Goal: Share content: Distribute website content to other platforms or users

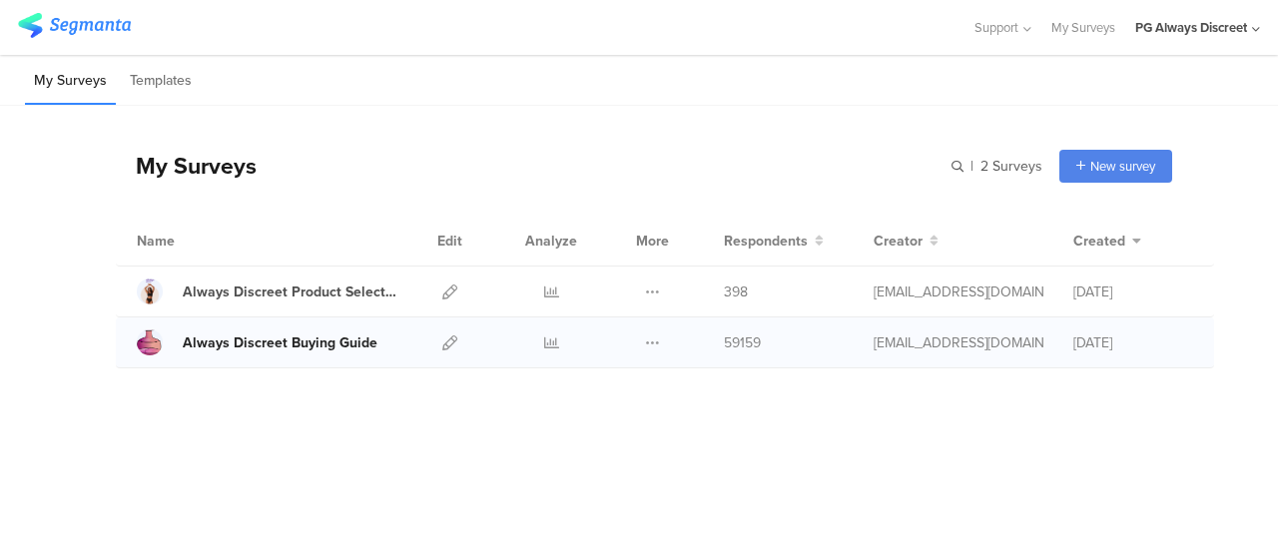
click at [341, 347] on div "Always Discreet Buying Guide" at bounding box center [280, 342] width 195 height 21
click at [424, 341] on div "Always Discreet Buying Guide Duplicate Export" at bounding box center [665, 342] width 1098 height 51
click at [538, 328] on div at bounding box center [551, 342] width 60 height 50
click at [551, 338] on icon at bounding box center [551, 342] width 15 height 15
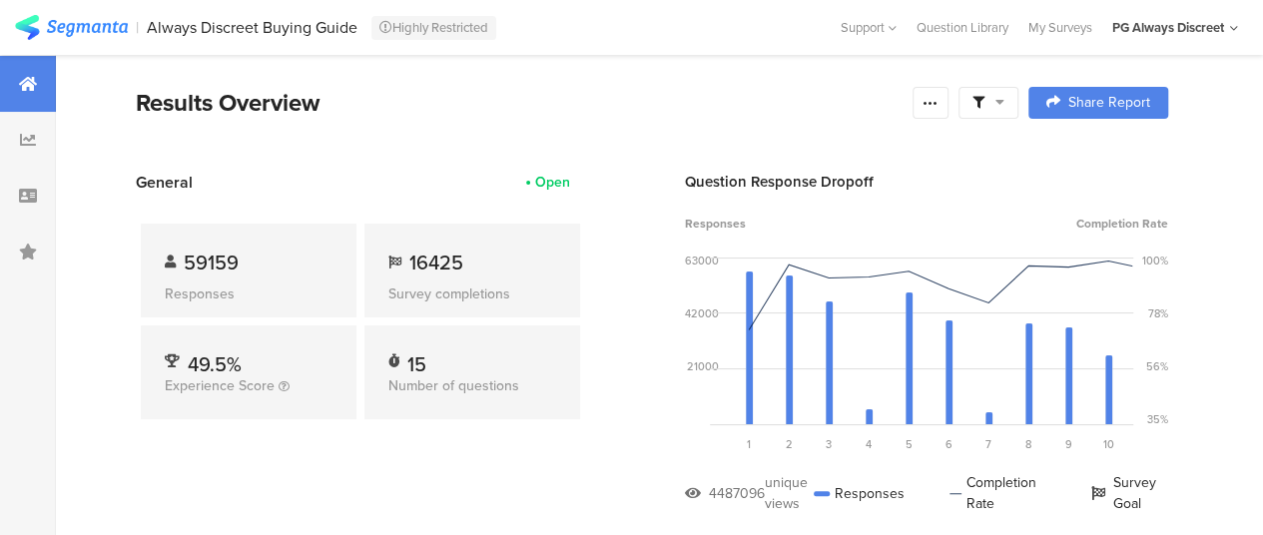
click at [1102, 97] on span "Share Report" at bounding box center [1109, 103] width 82 height 14
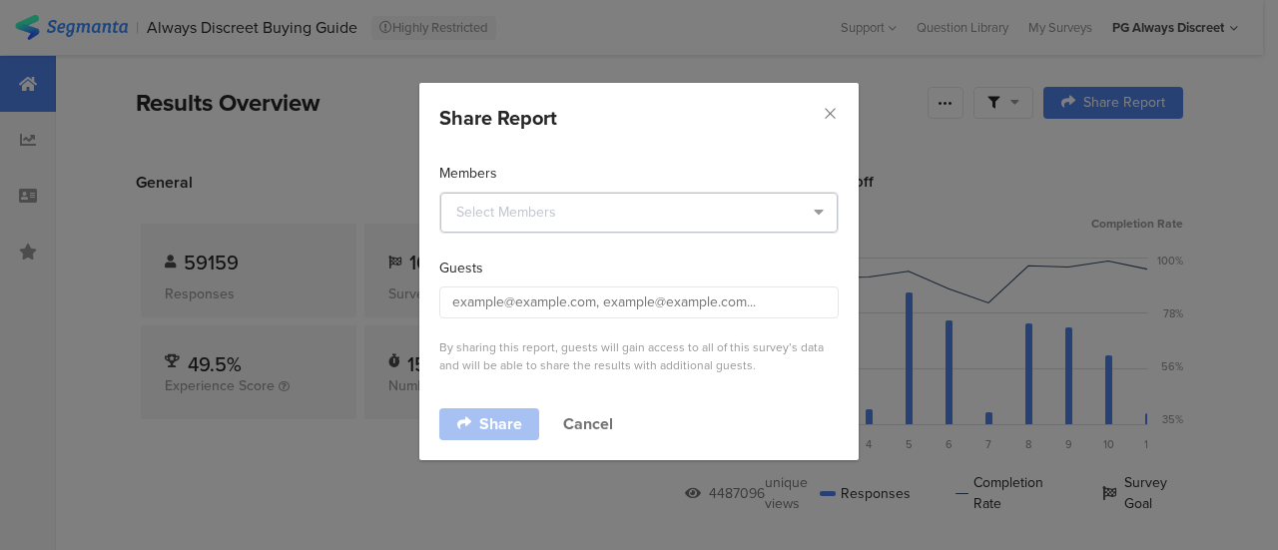
click at [823, 217] on icon "dialog" at bounding box center [818, 213] width 25 height 40
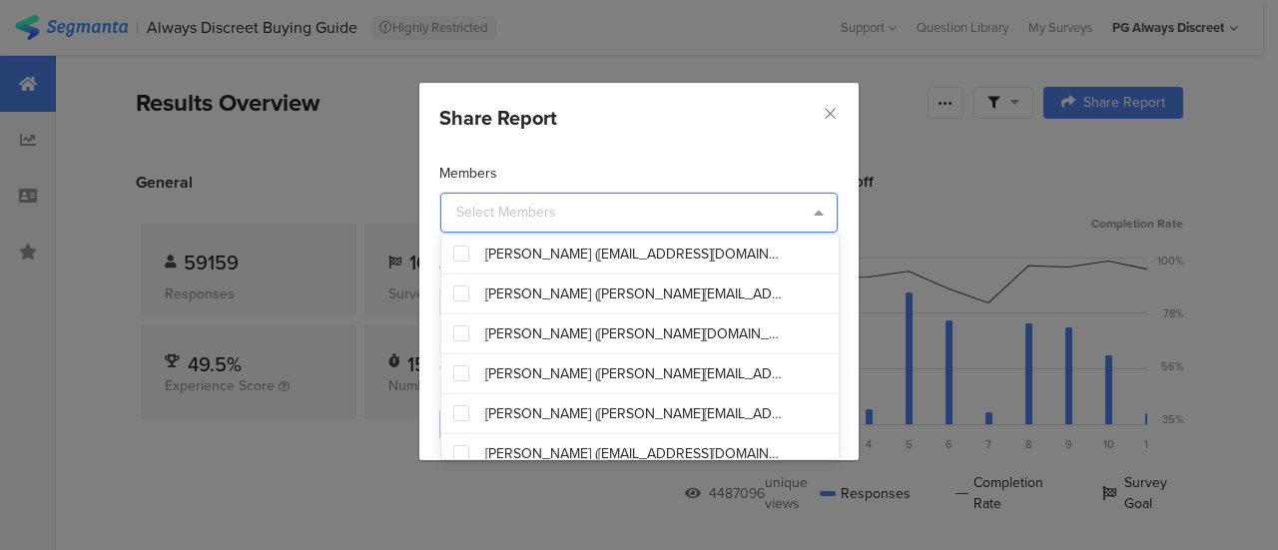
click at [823, 217] on icon "dialog" at bounding box center [818, 213] width 25 height 40
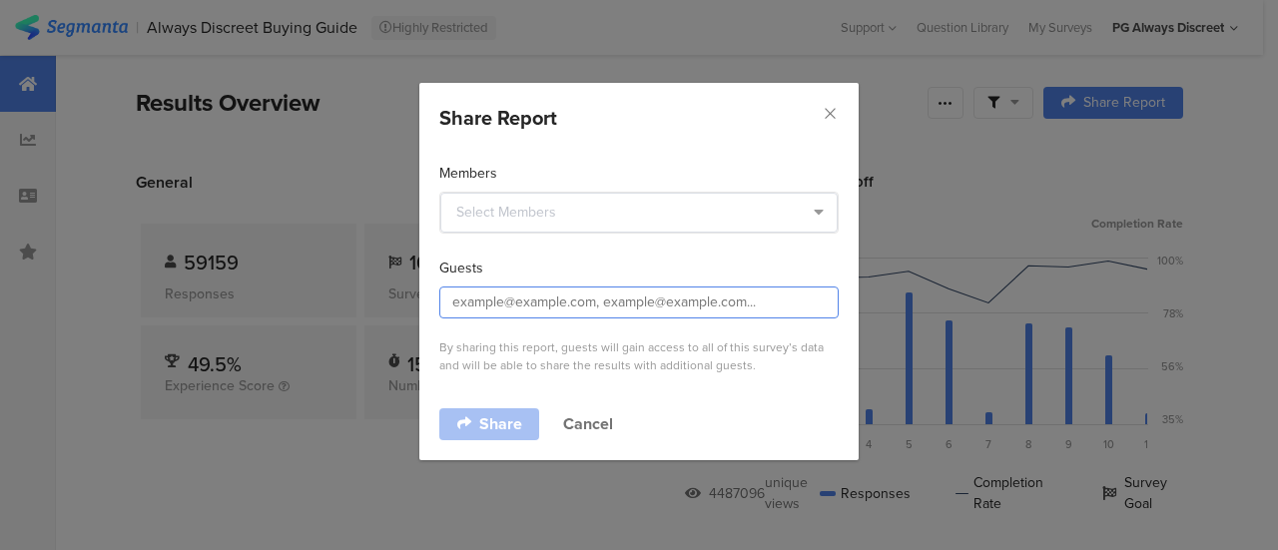
click at [824, 297] on input "dialog" at bounding box center [638, 303] width 399 height 32
click at [1224, 129] on div "Share Report Members Guests By sharing this report, guests will gain access to …" at bounding box center [639, 275] width 1278 height 550
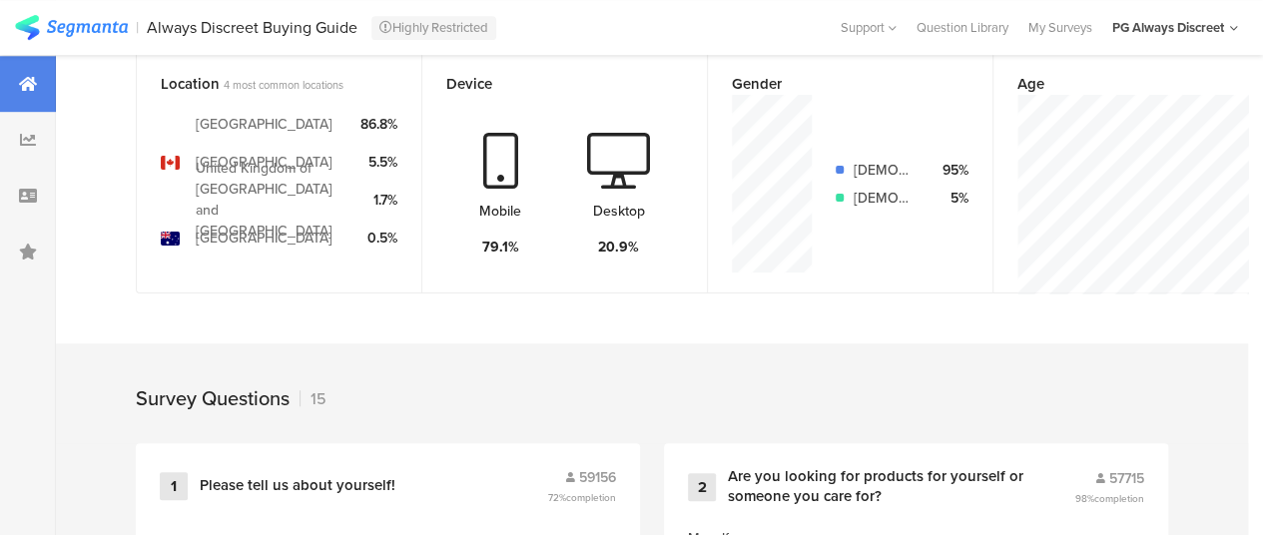
scroll to position [287, 0]
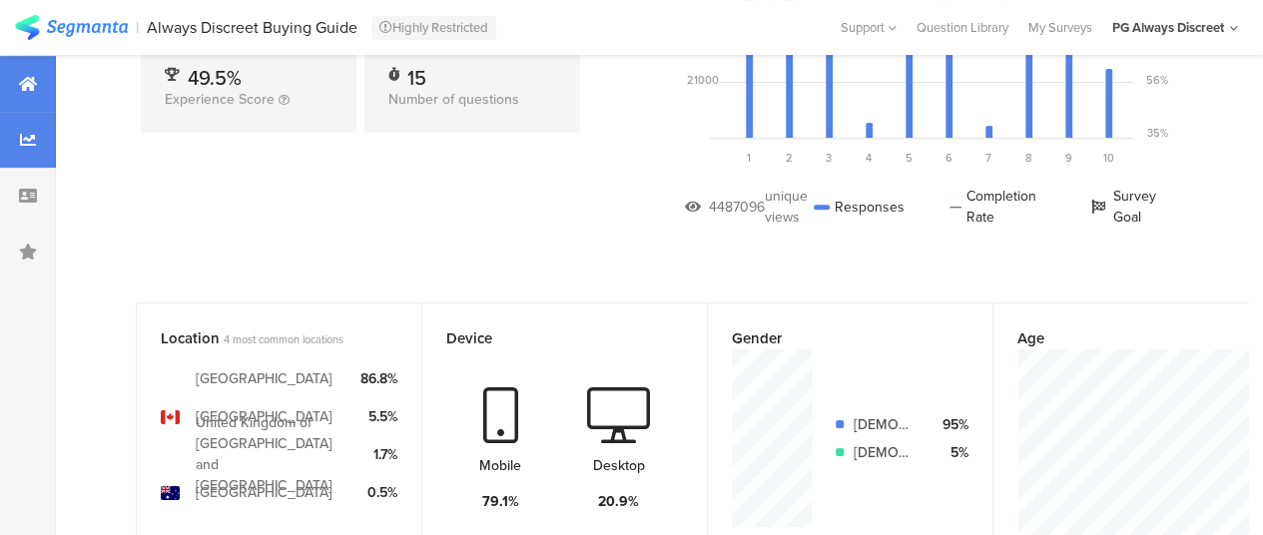
click at [40, 159] on div at bounding box center [28, 140] width 56 height 56
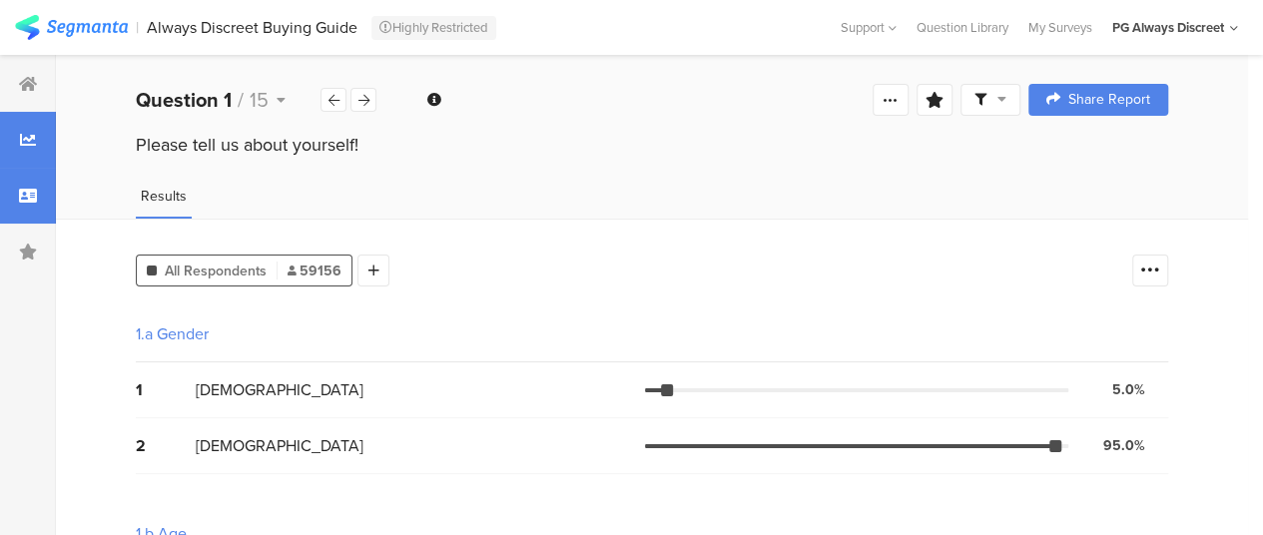
click at [21, 185] on div at bounding box center [28, 196] width 56 height 56
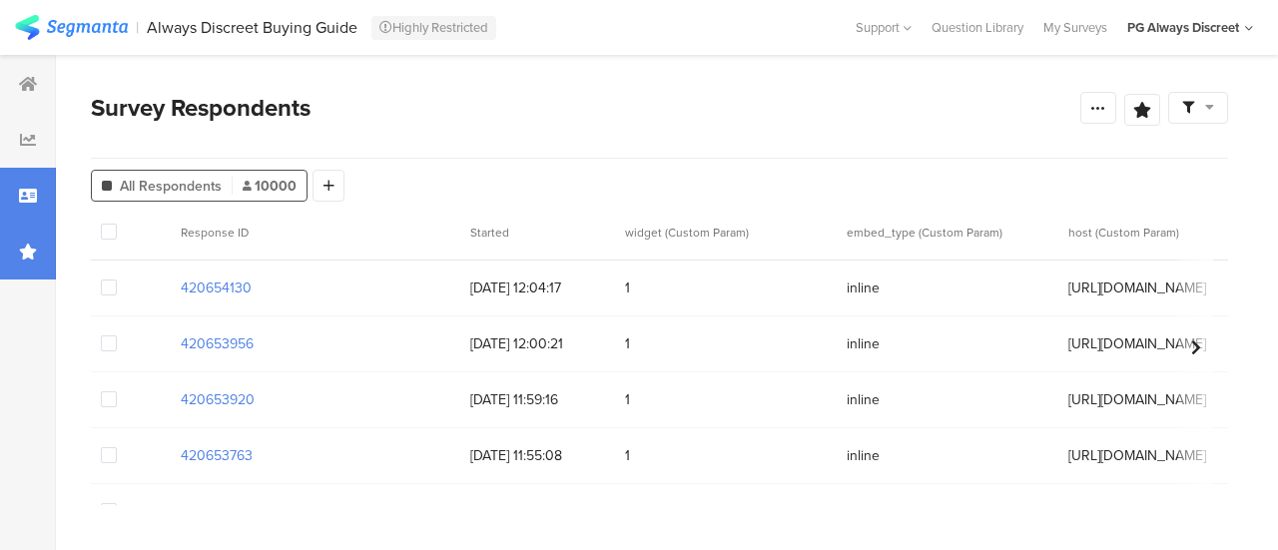
click at [40, 251] on div at bounding box center [28, 252] width 56 height 56
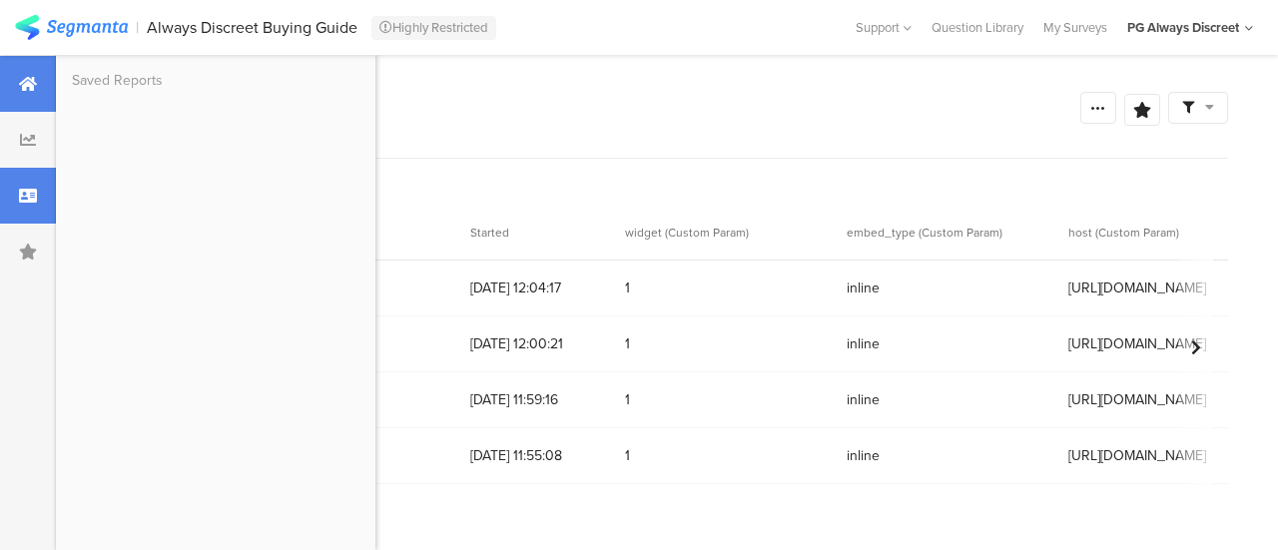
click at [34, 99] on div at bounding box center [28, 84] width 56 height 56
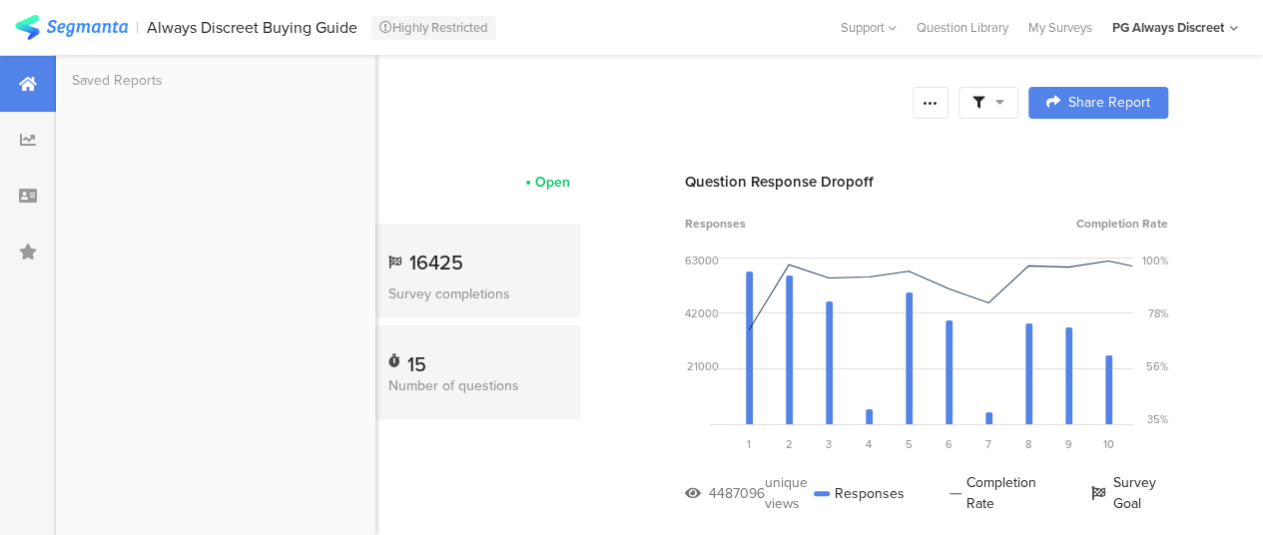
click at [1062, 167] on section "Results Overview Confidence Level 95 % Preview survey Edit survey Export Result…" at bounding box center [652, 128] width 1192 height 86
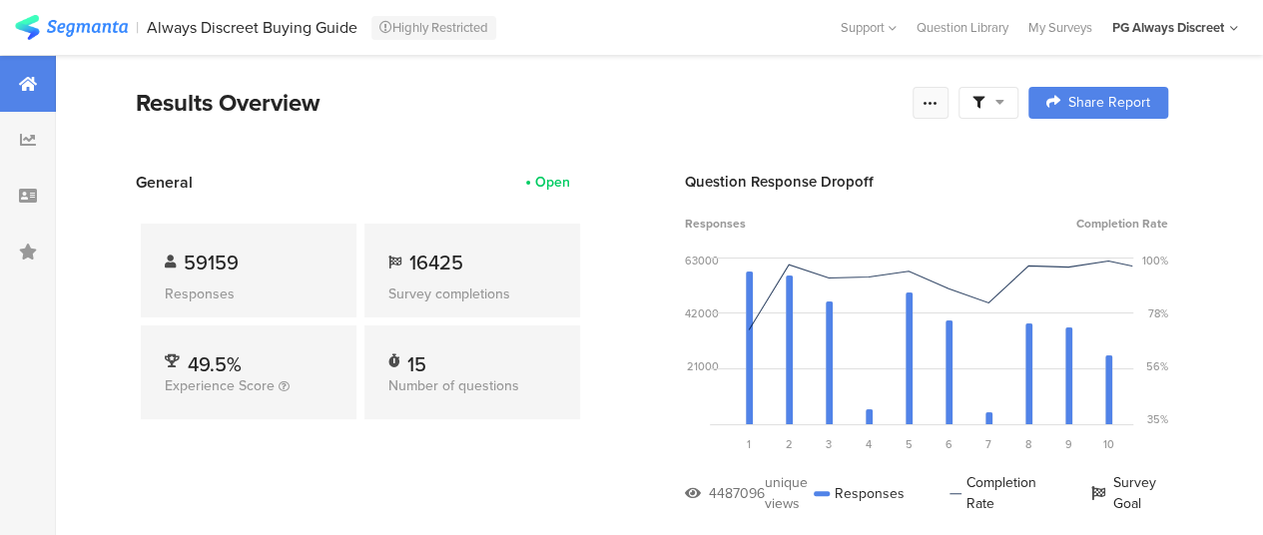
click at [938, 101] on icon at bounding box center [930, 103] width 16 height 16
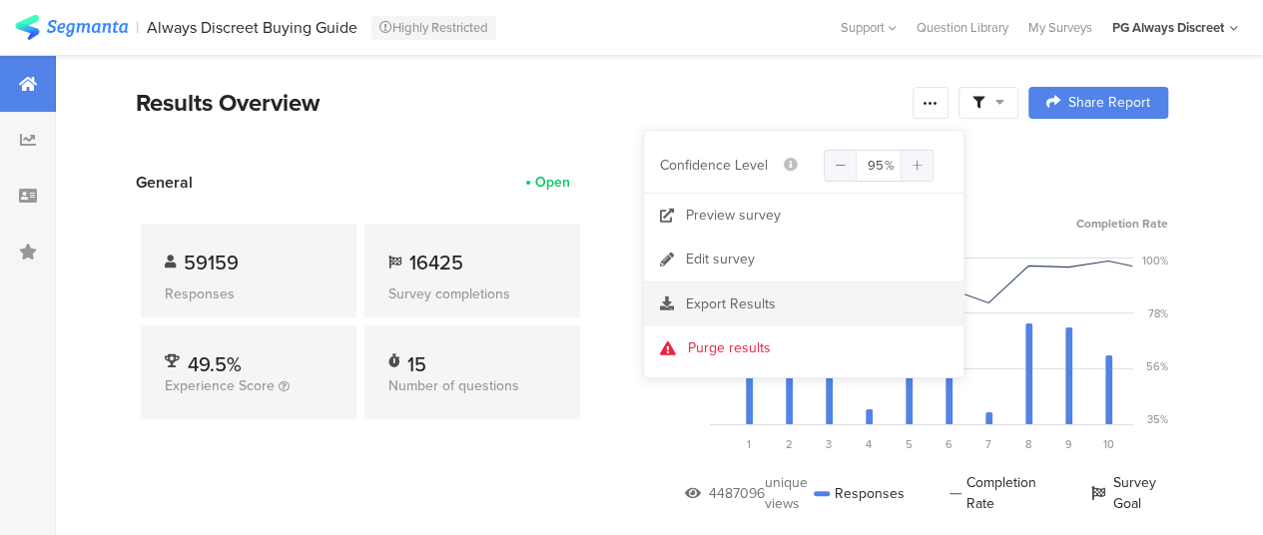
click at [786, 296] on div "Export Results" at bounding box center [803, 304] width 319 height 20
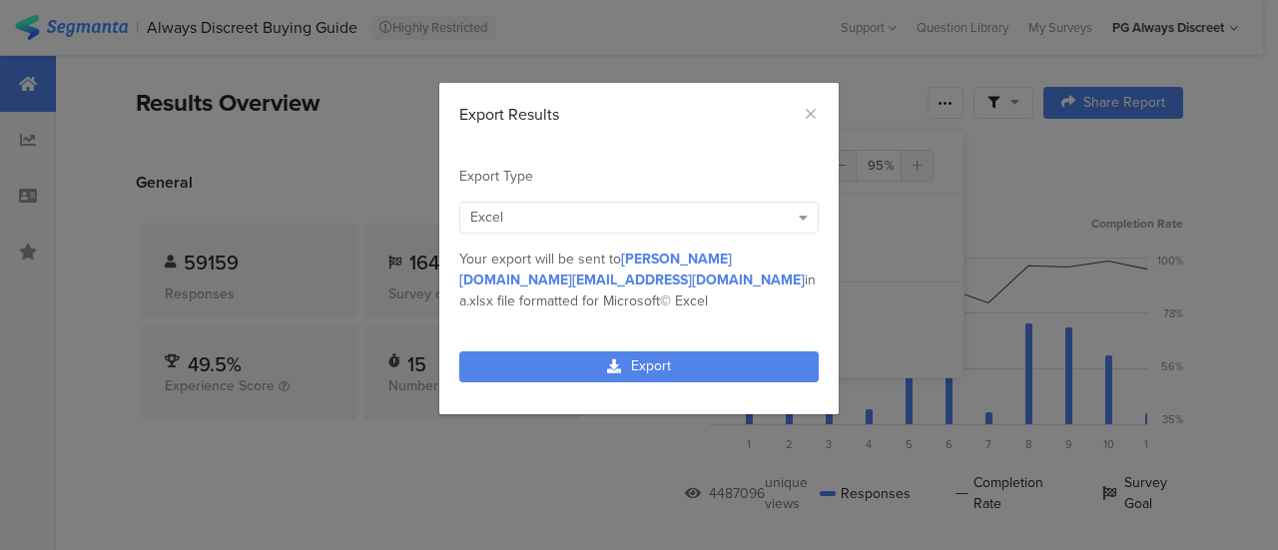
click at [792, 219] on div "Excel" at bounding box center [638, 218] width 359 height 32
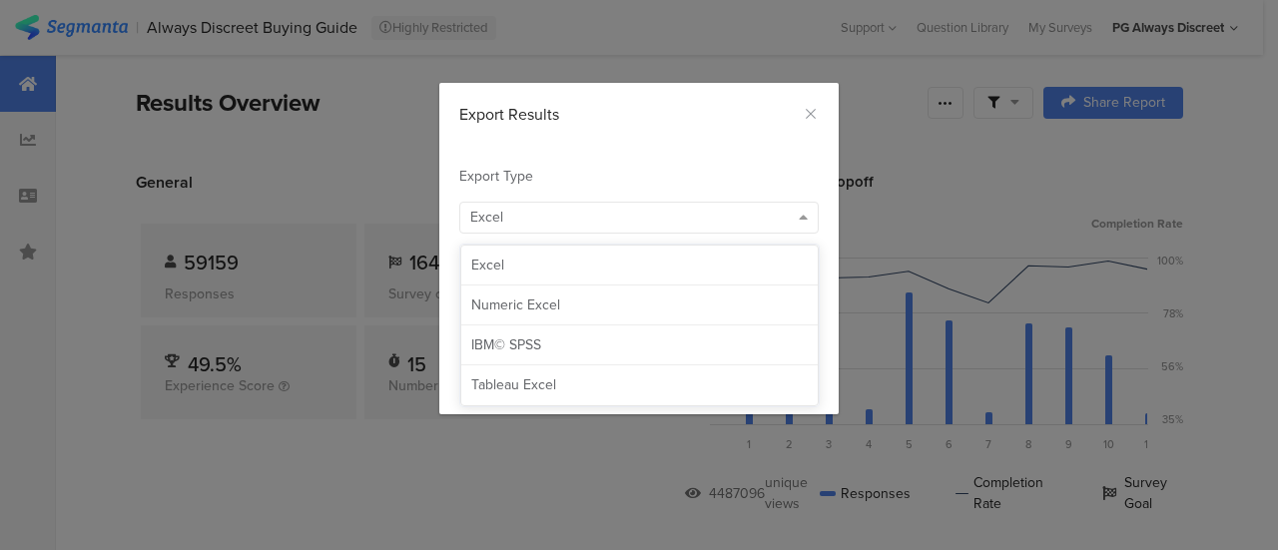
click at [822, 103] on div "Export Results" at bounding box center [638, 109] width 399 height 53
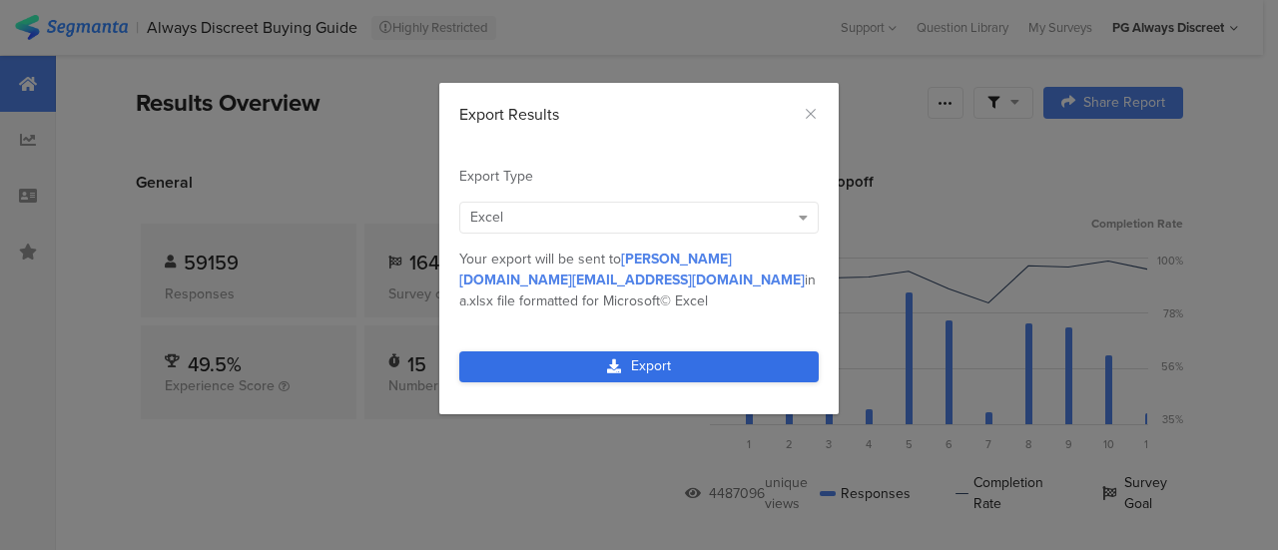
click at [729, 352] on link "Export" at bounding box center [638, 366] width 359 height 31
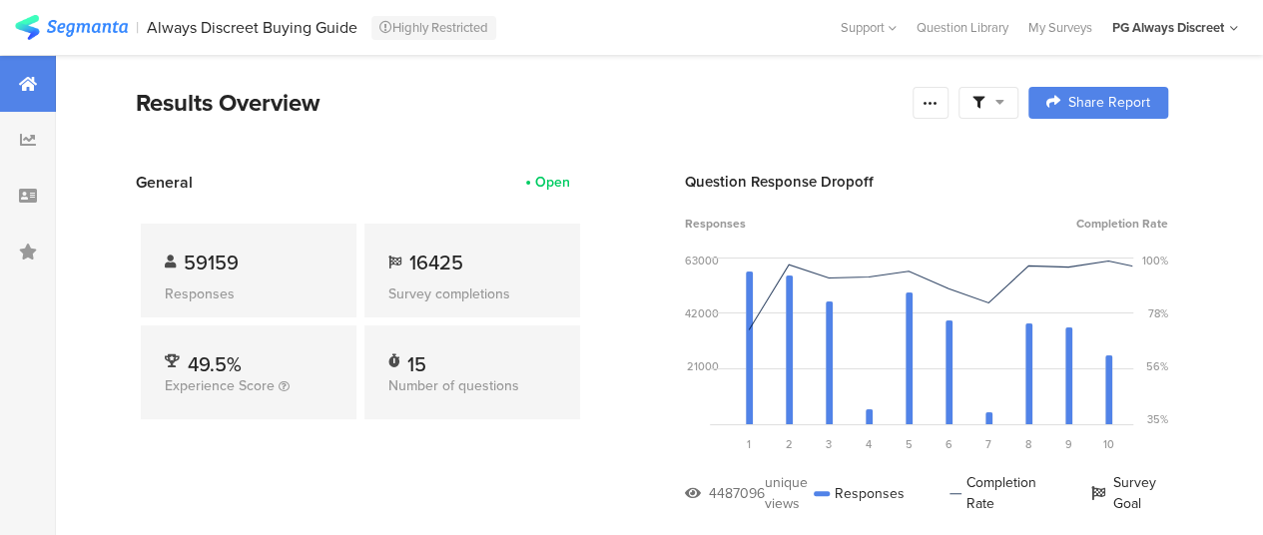
click at [1004, 111] on span at bounding box center [988, 103] width 32 height 18
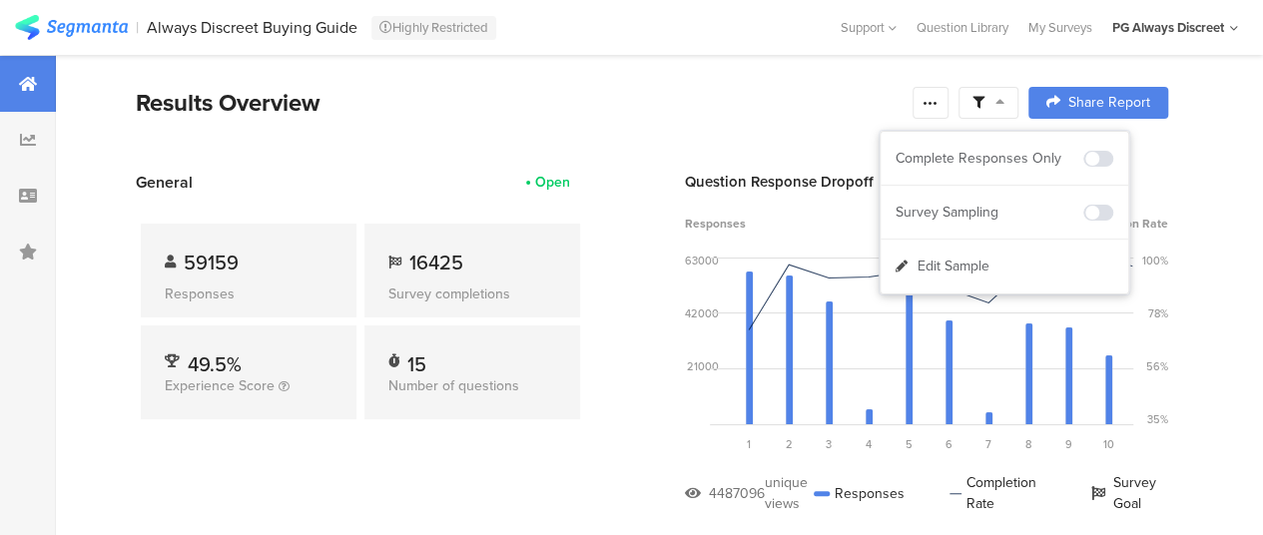
click at [1004, 111] on span at bounding box center [988, 103] width 32 height 18
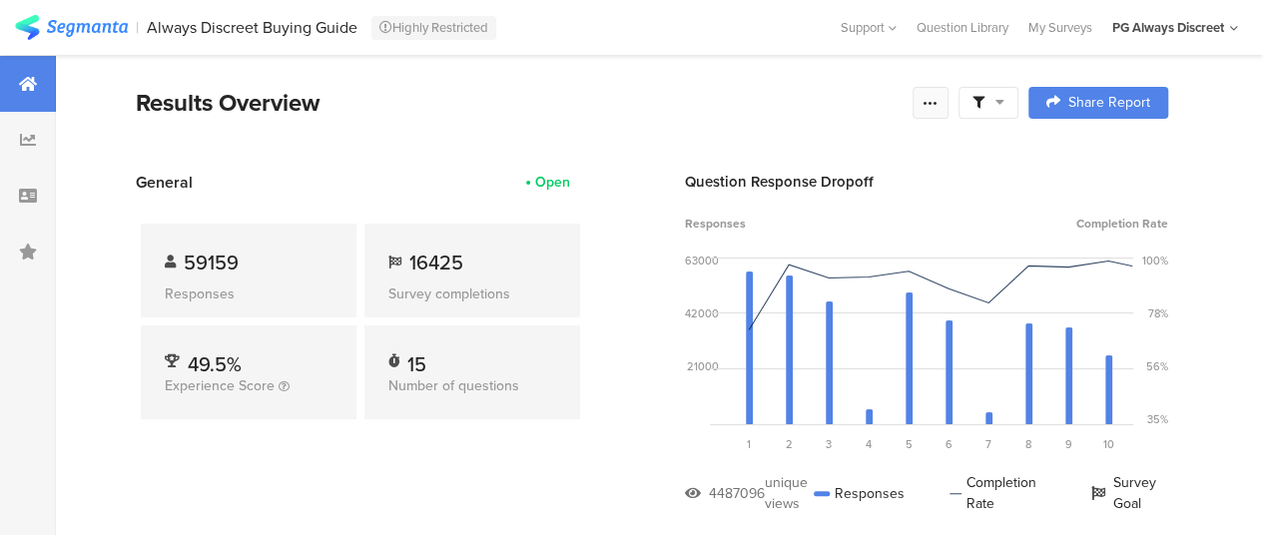
click at [938, 109] on icon at bounding box center [930, 103] width 16 height 16
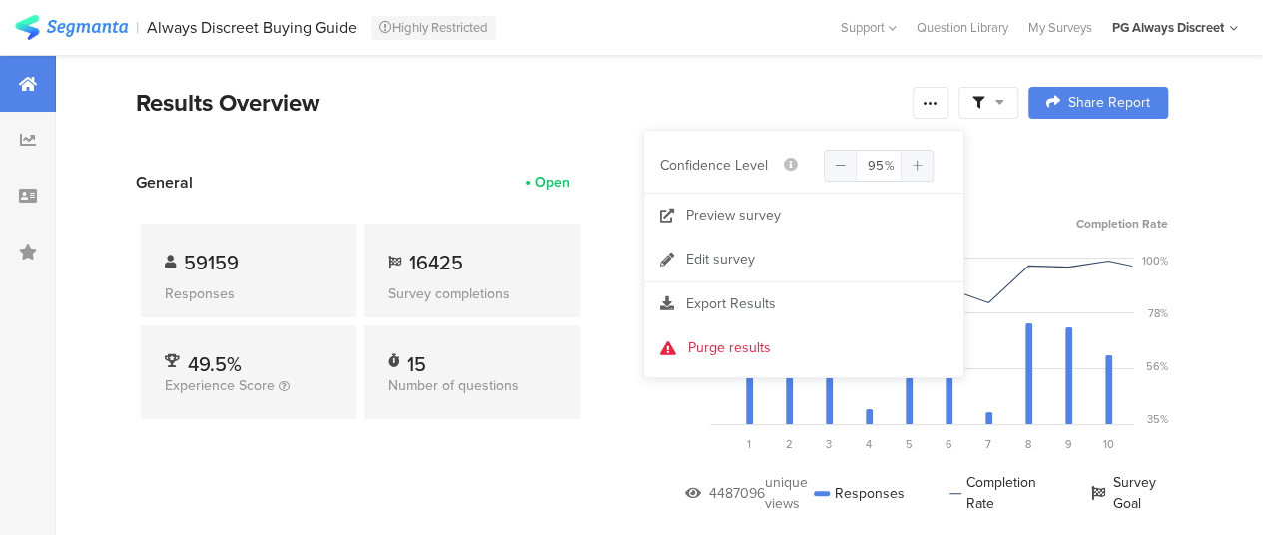
click at [994, 161] on section "Results Overview Share Report Share Cancel Share Report Share Report" at bounding box center [652, 128] width 1192 height 86
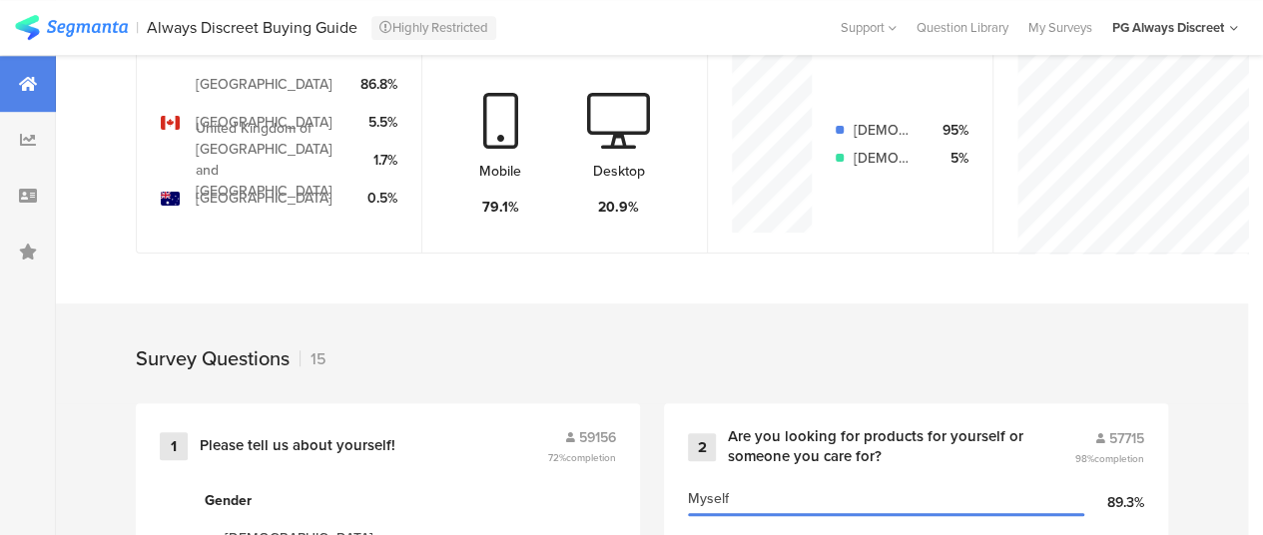
scroll to position [599, 0]
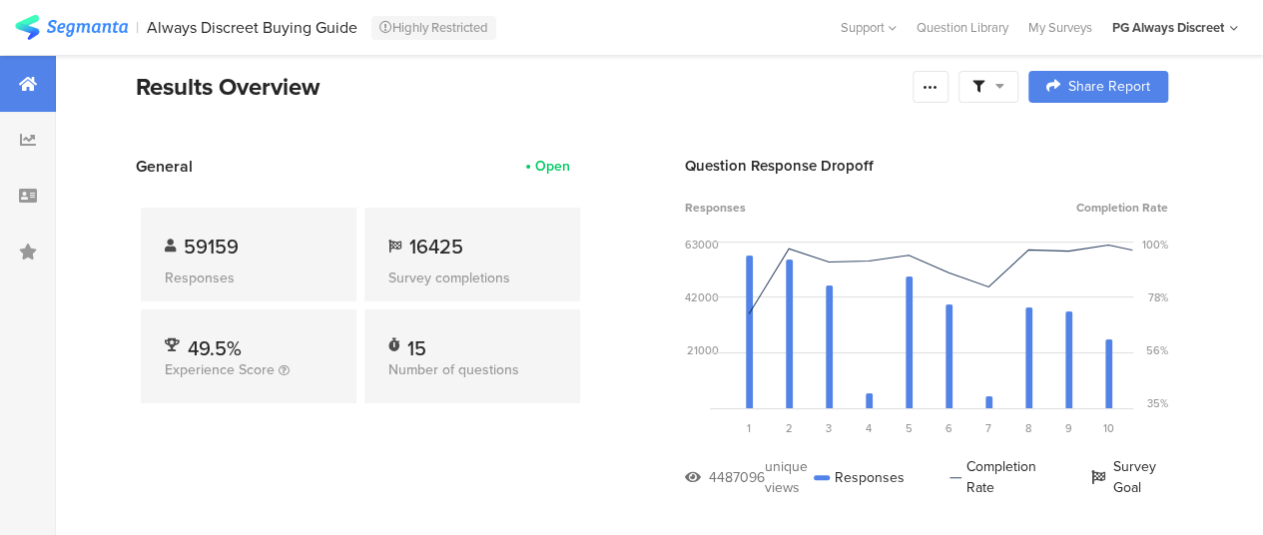
scroll to position [0, 0]
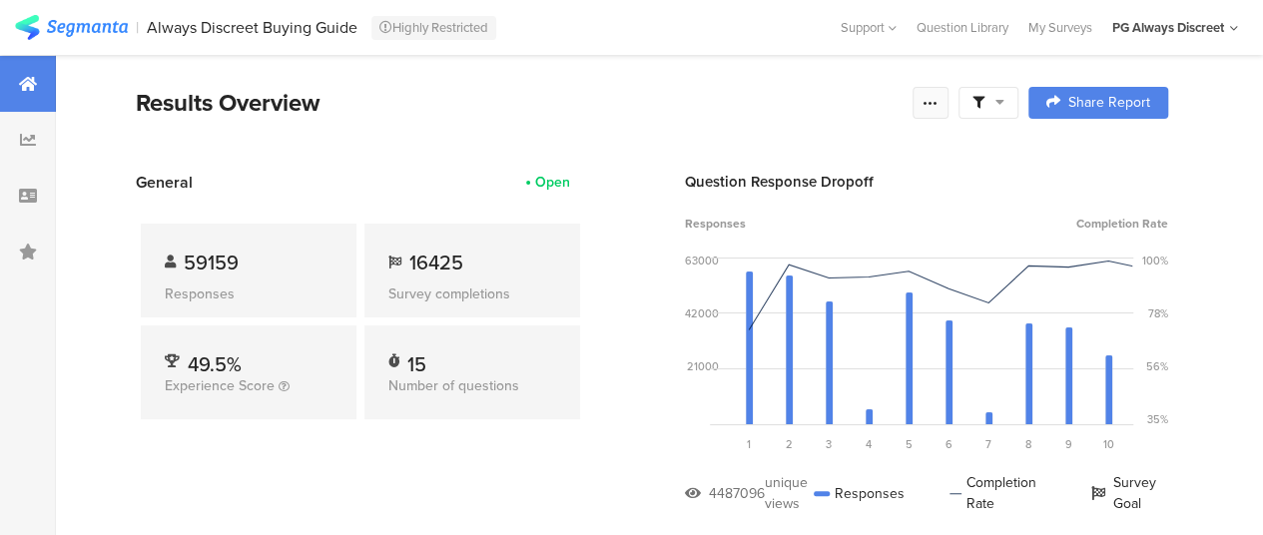
click at [930, 101] on div at bounding box center [930, 103] width 36 height 32
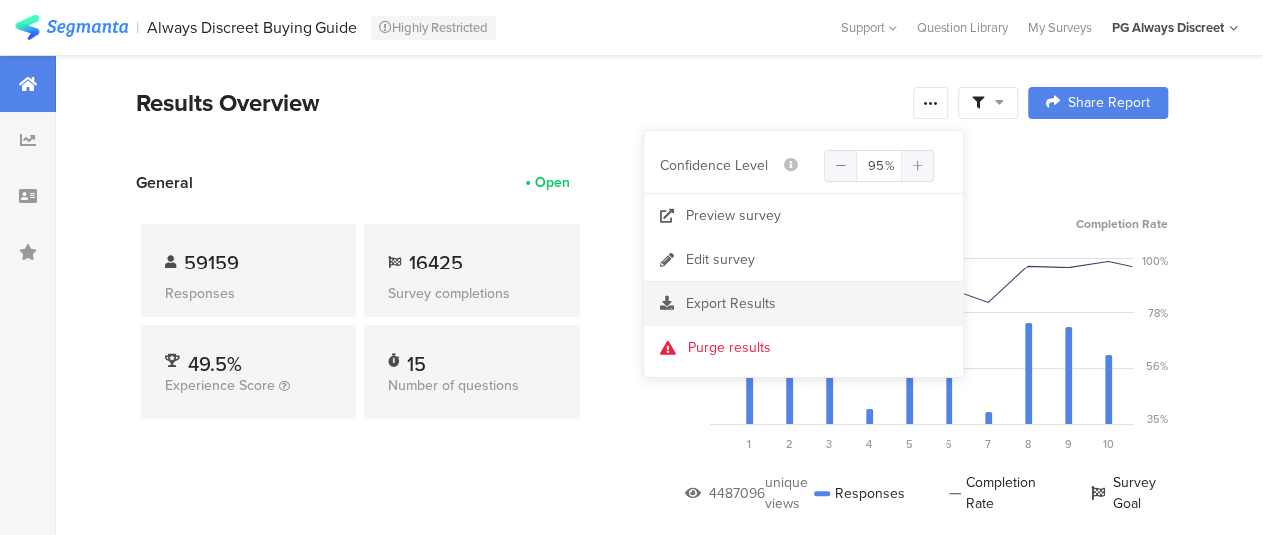
click at [742, 304] on span "Export Results" at bounding box center [731, 303] width 90 height 21
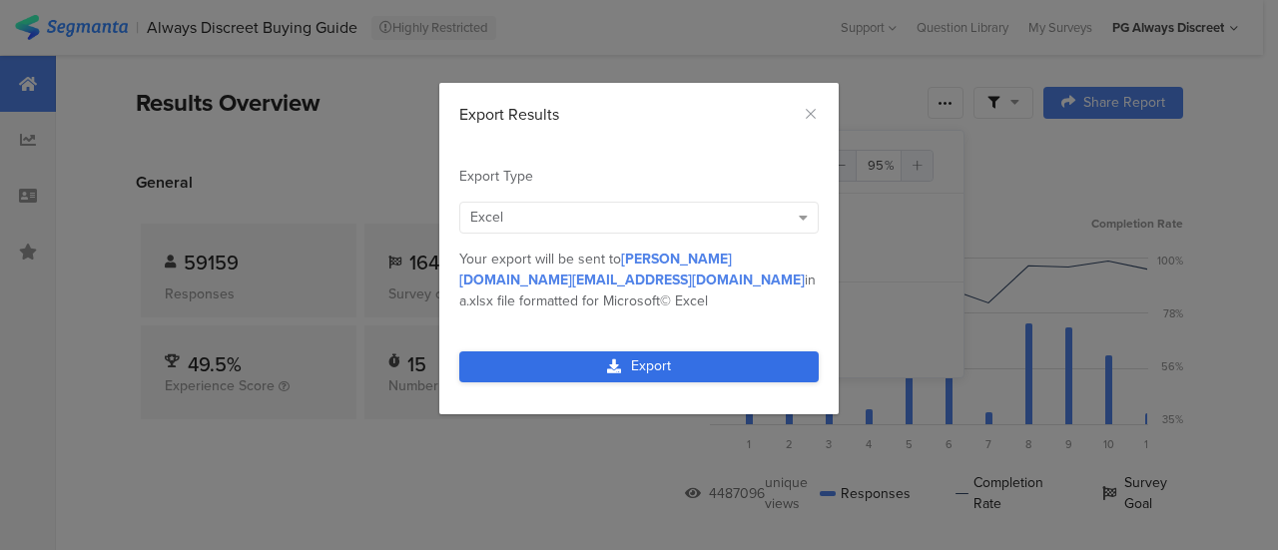
click at [662, 351] on link "Export" at bounding box center [638, 366] width 359 height 31
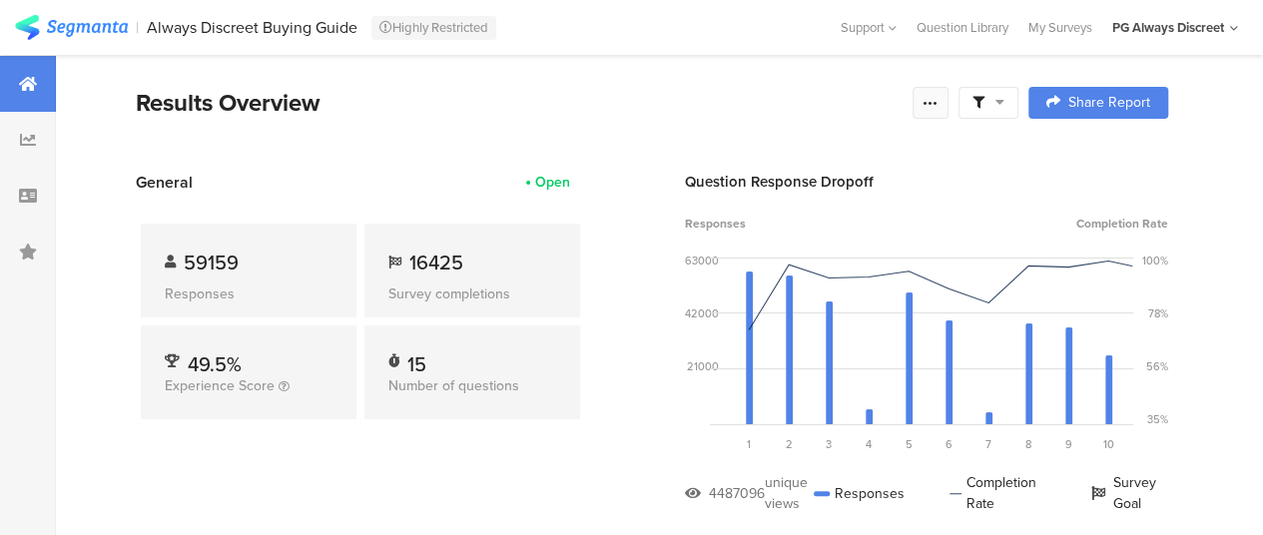
click at [937, 99] on icon at bounding box center [930, 103] width 16 height 16
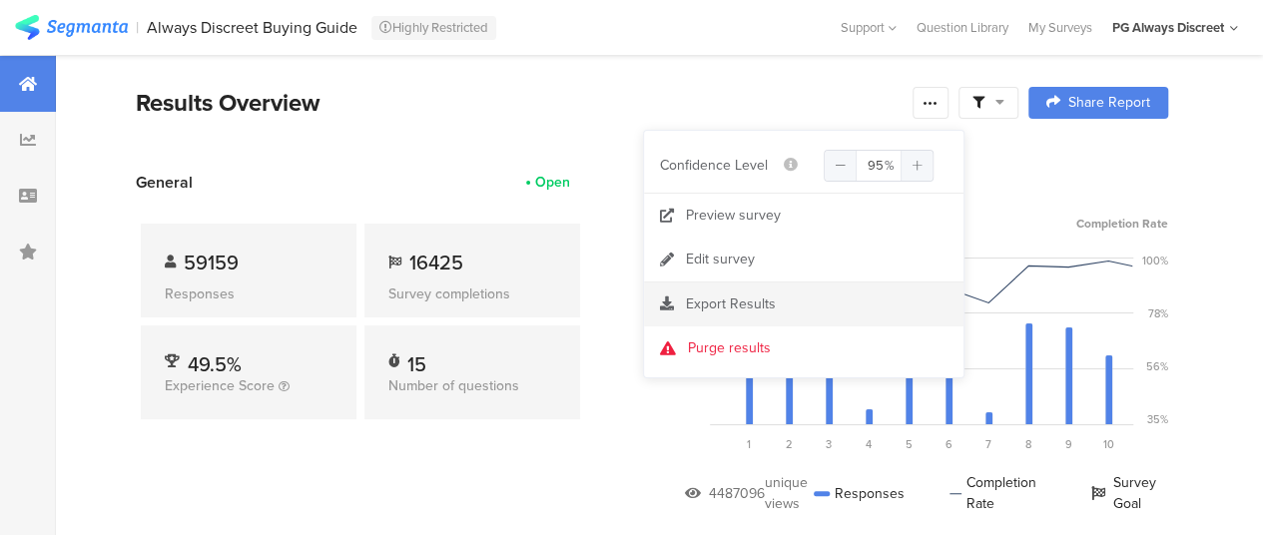
click at [737, 295] on span "Export Results" at bounding box center [731, 303] width 90 height 21
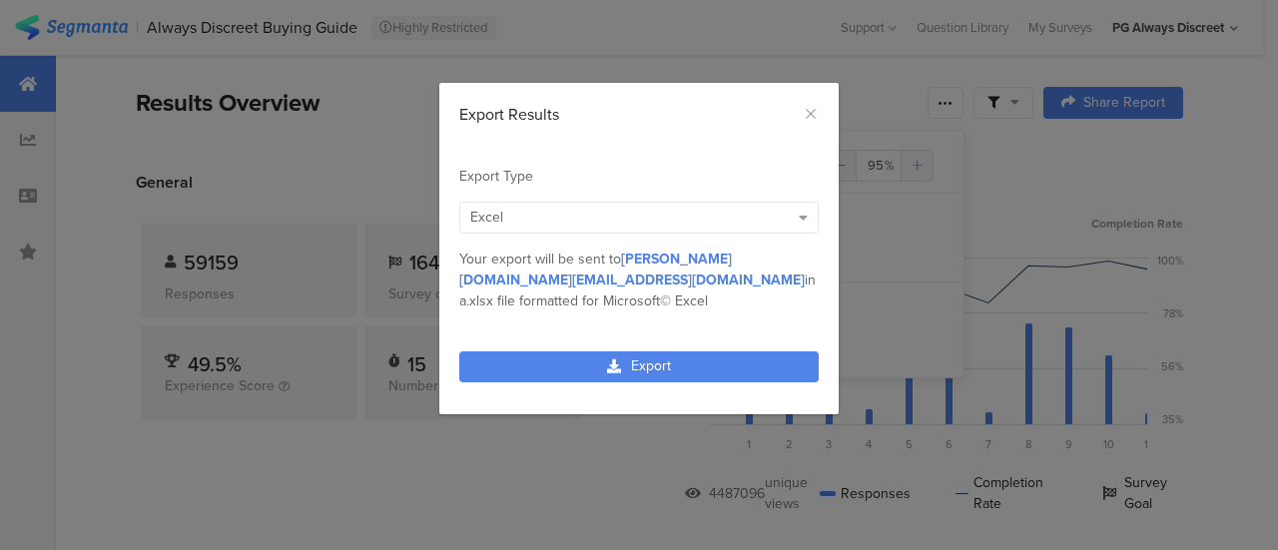
click at [757, 220] on div "Excel" at bounding box center [629, 217] width 318 height 21
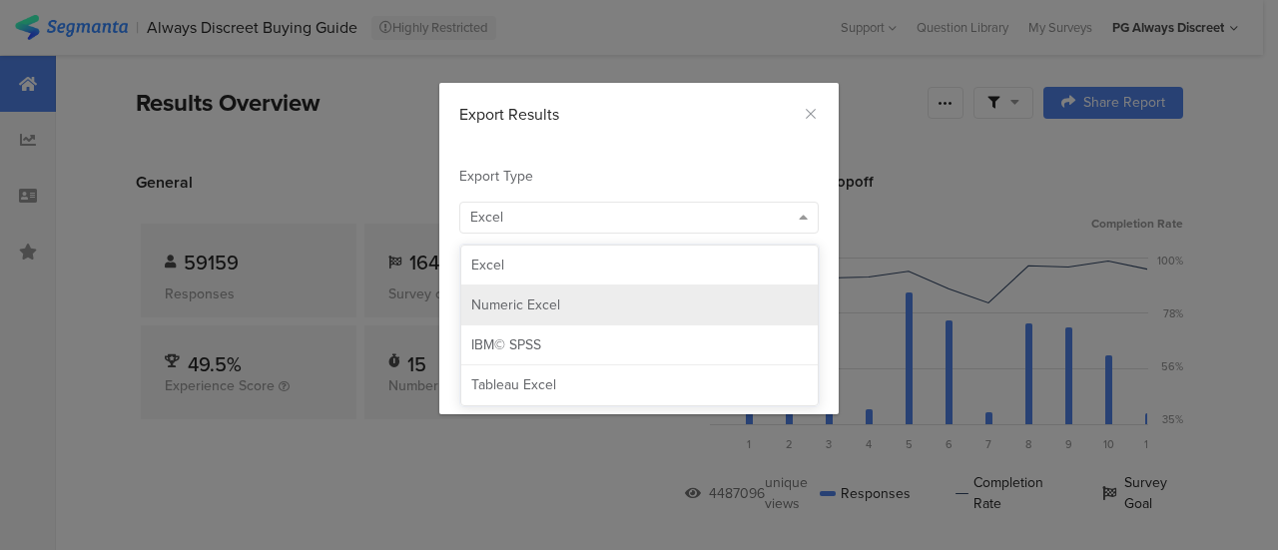
click at [649, 310] on div "Numeric Excel" at bounding box center [639, 305] width 336 height 20
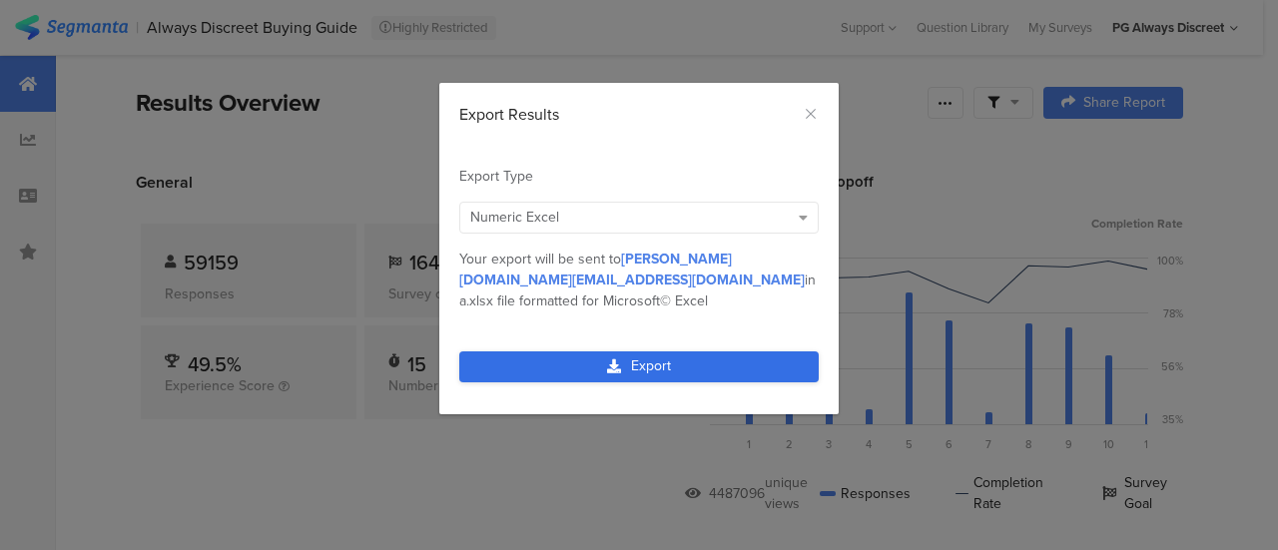
click at [651, 351] on link "Export" at bounding box center [638, 366] width 359 height 31
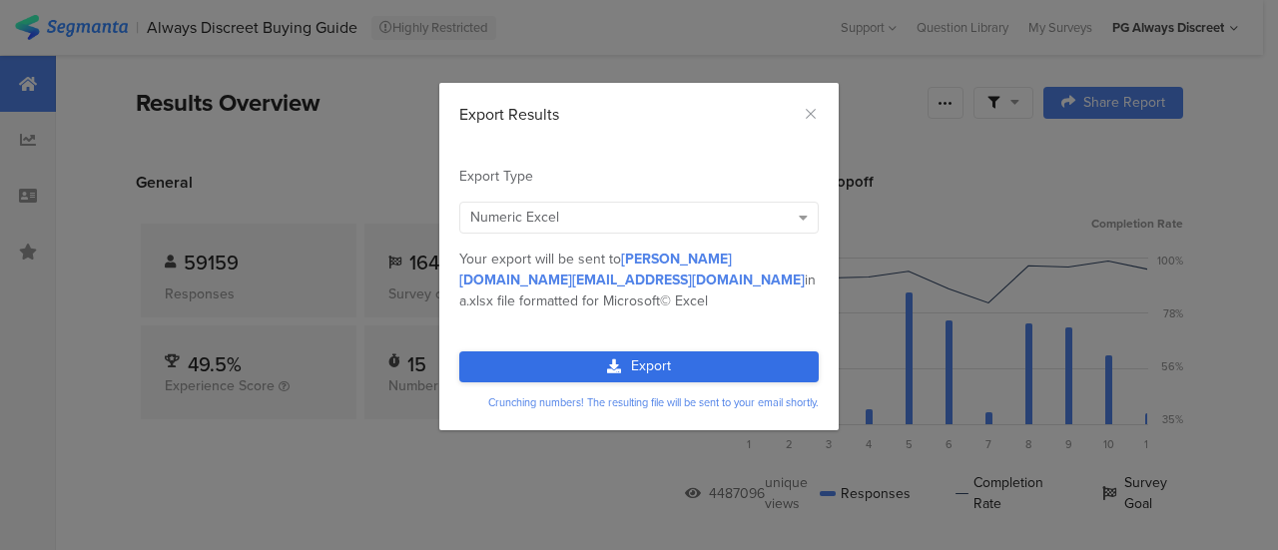
click at [663, 351] on link "Export" at bounding box center [638, 366] width 359 height 31
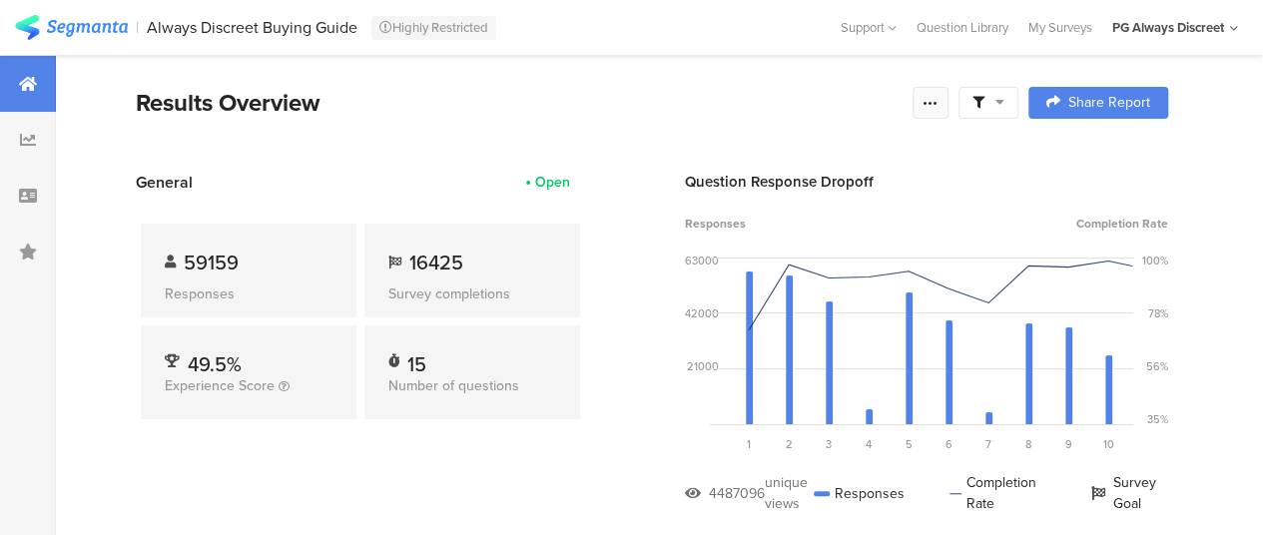
click at [948, 111] on div at bounding box center [930, 103] width 36 height 32
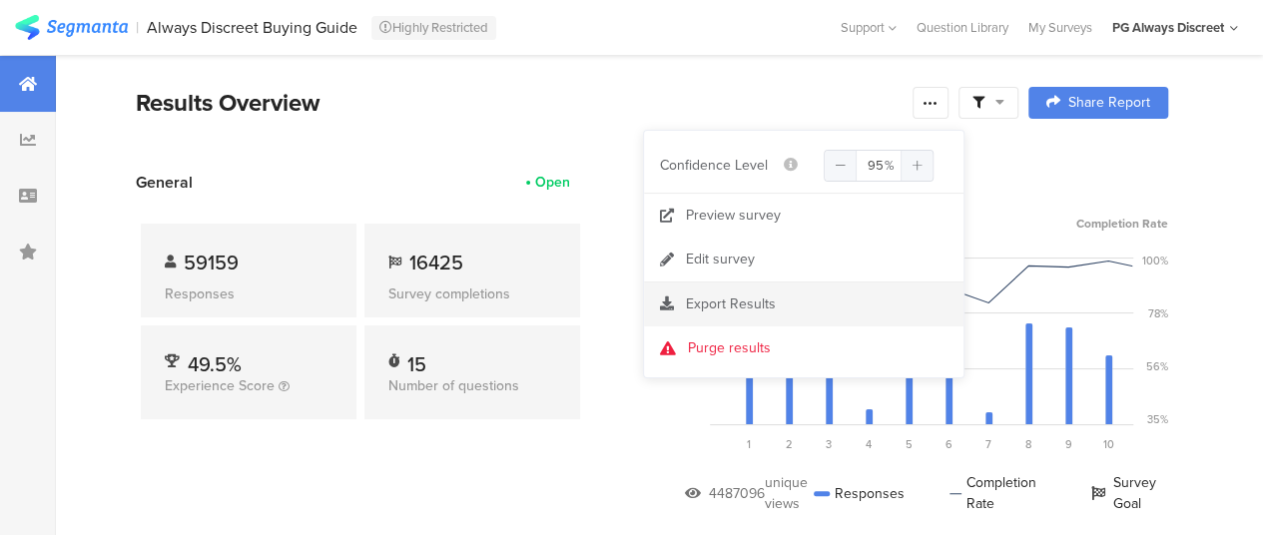
click at [763, 306] on span "Export Results" at bounding box center [731, 303] width 90 height 21
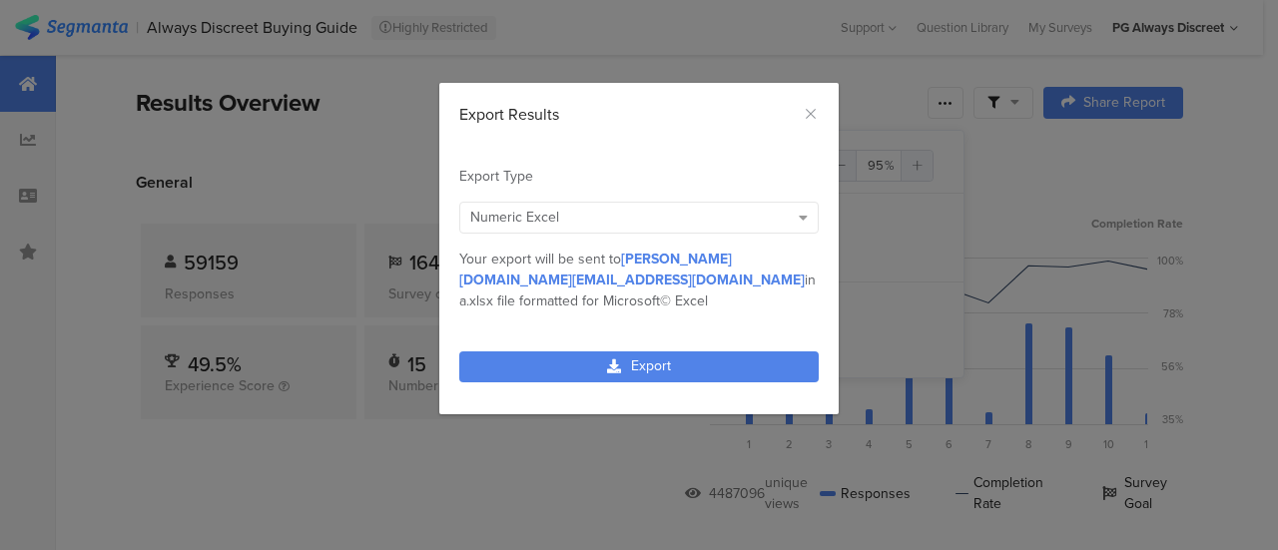
click at [697, 224] on div "Numeric Excel" at bounding box center [629, 217] width 318 height 21
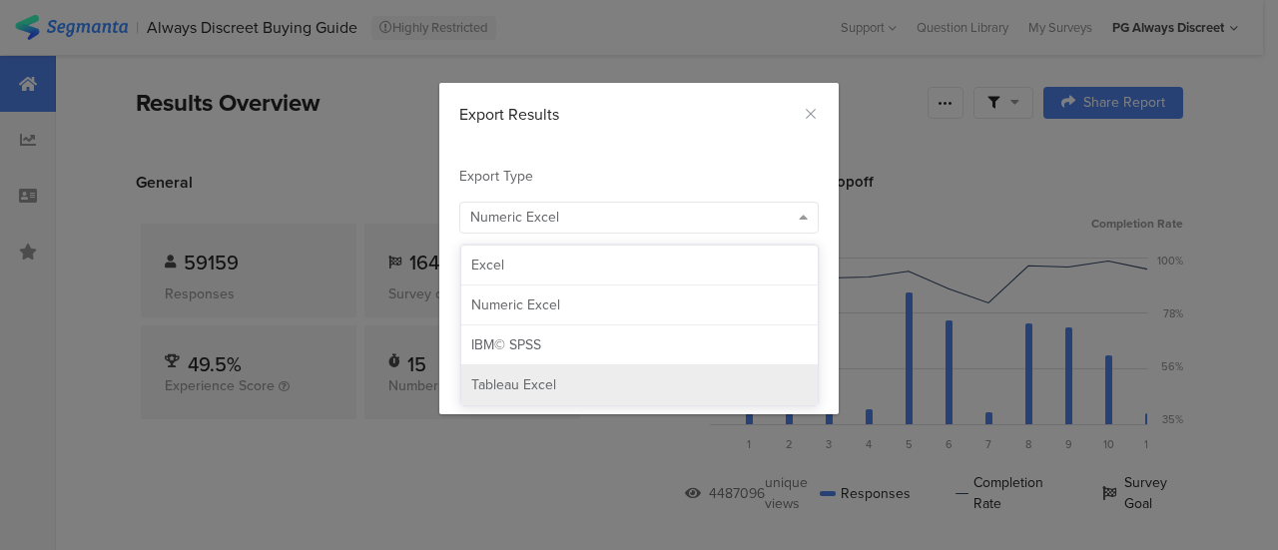
click at [581, 379] on div "Tableau Excel" at bounding box center [639, 385] width 336 height 20
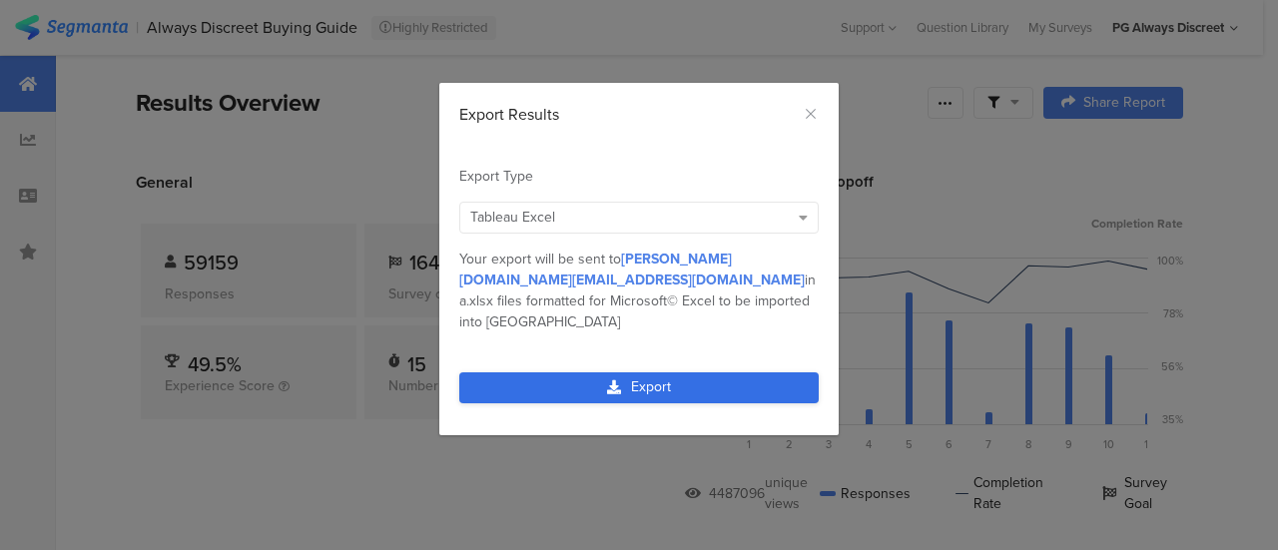
click at [588, 372] on link "Export" at bounding box center [638, 387] width 359 height 31
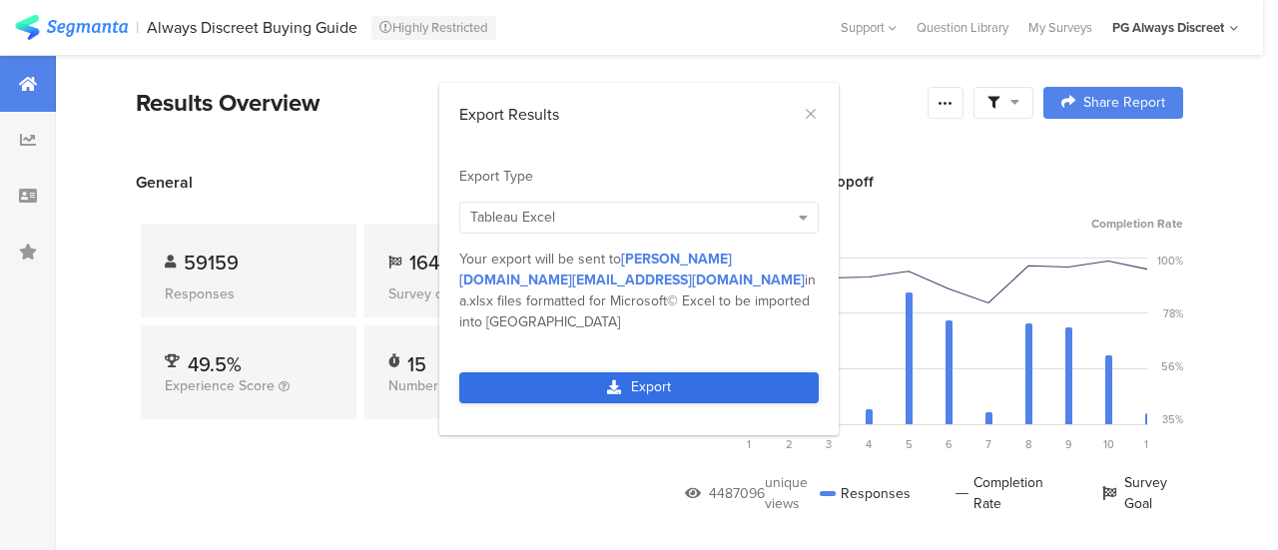
click at [609, 366] on div "Export" at bounding box center [638, 398] width 399 height 73
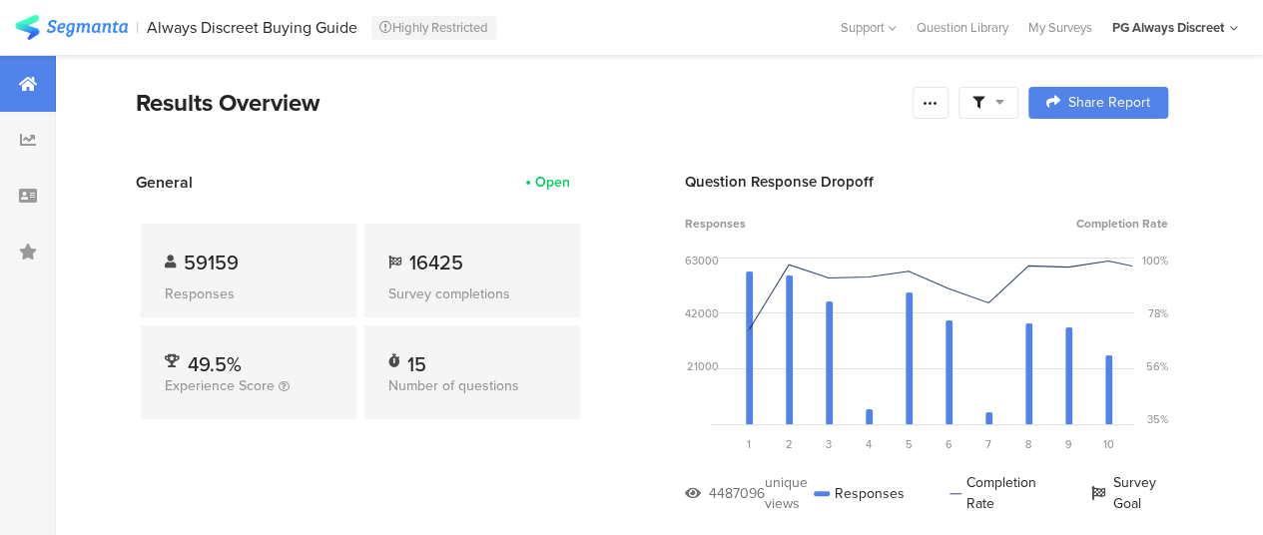
click at [1116, 121] on section "Results Overview Share Report Share Cancel Share Report Share Report" at bounding box center [652, 128] width 1192 height 86
click at [1116, 110] on span "Share Report" at bounding box center [1109, 103] width 82 height 14
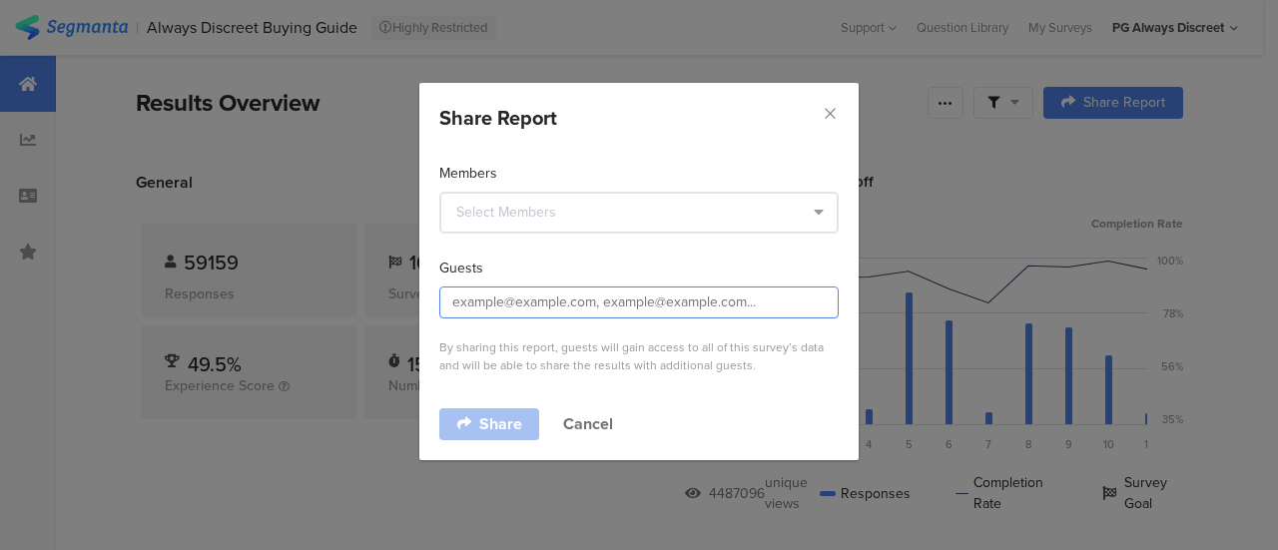
click at [557, 296] on input "dialog" at bounding box center [638, 303] width 399 height 32
paste input "davis.kh@pg.com"
type input "davis.kh@pg.com"
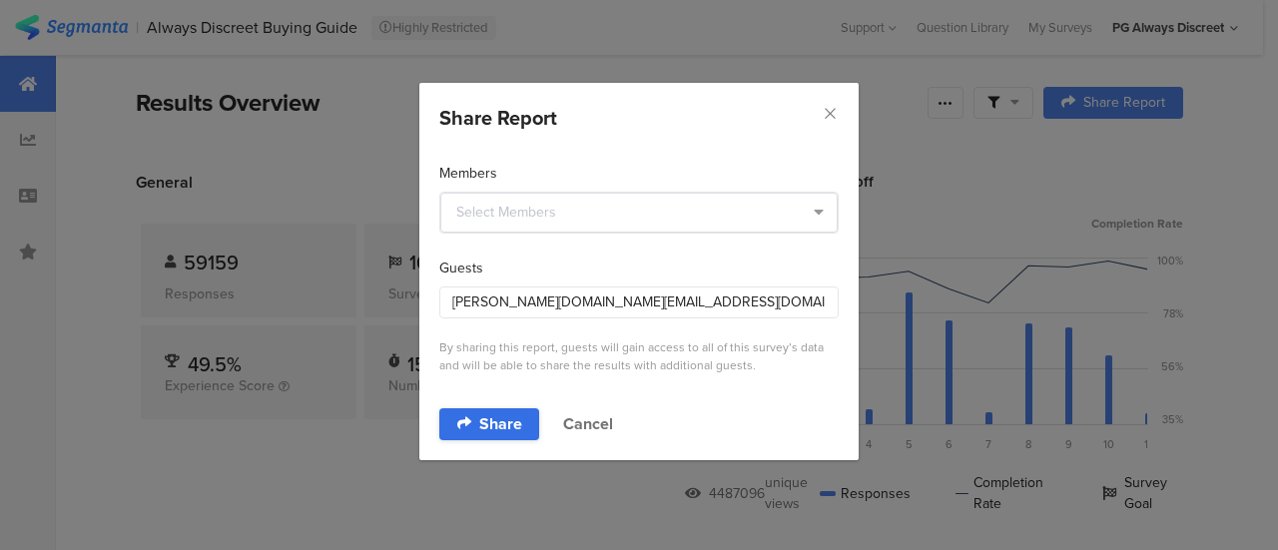
click at [508, 416] on span "Share" at bounding box center [500, 424] width 43 height 16
